Goal: Task Accomplishment & Management: Manage account settings

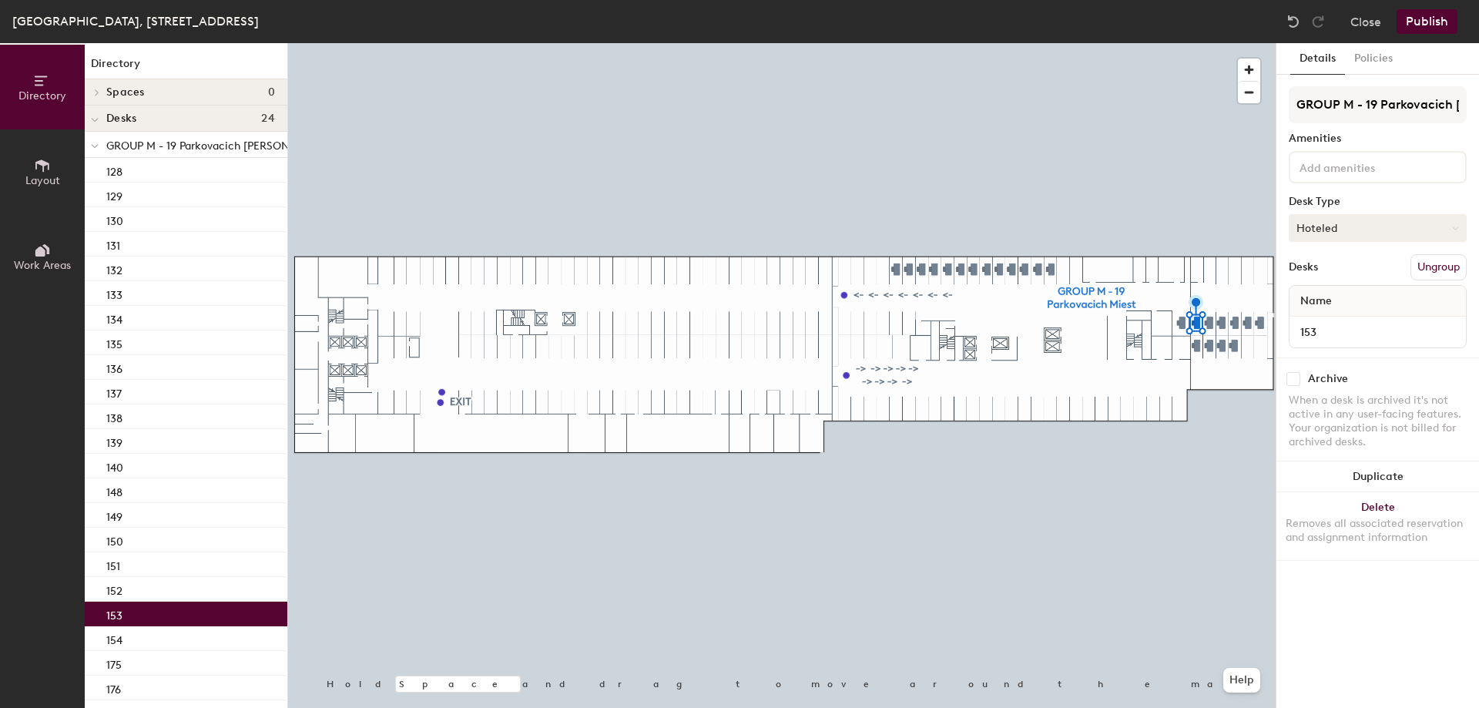
click at [1370, 234] on button "Hoteled" at bounding box center [1378, 228] width 178 height 28
click at [1365, 277] on div "Assigned" at bounding box center [1366, 275] width 154 height 23
click at [1424, 23] on button "Publish" at bounding box center [1427, 21] width 61 height 25
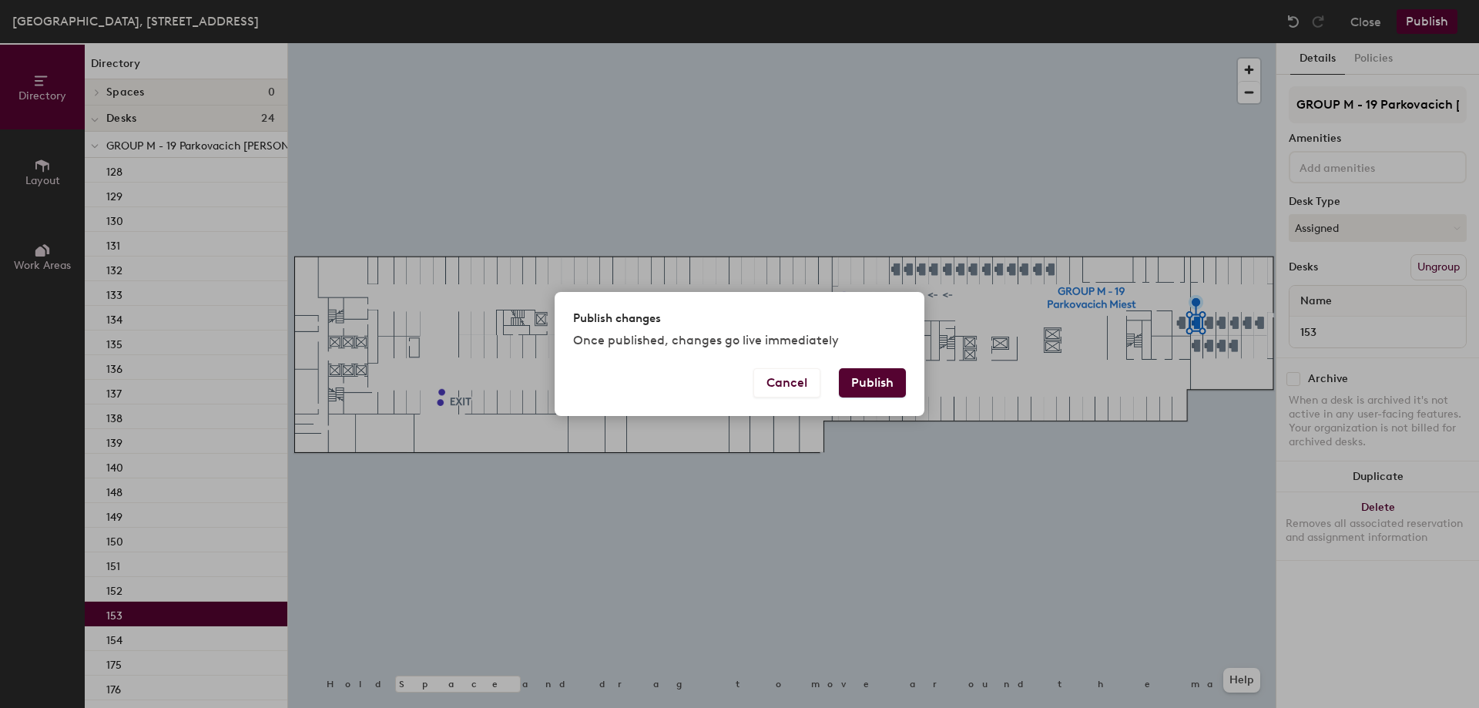
click at [884, 378] on button "Publish" at bounding box center [872, 382] width 67 height 29
